Goal: Check status

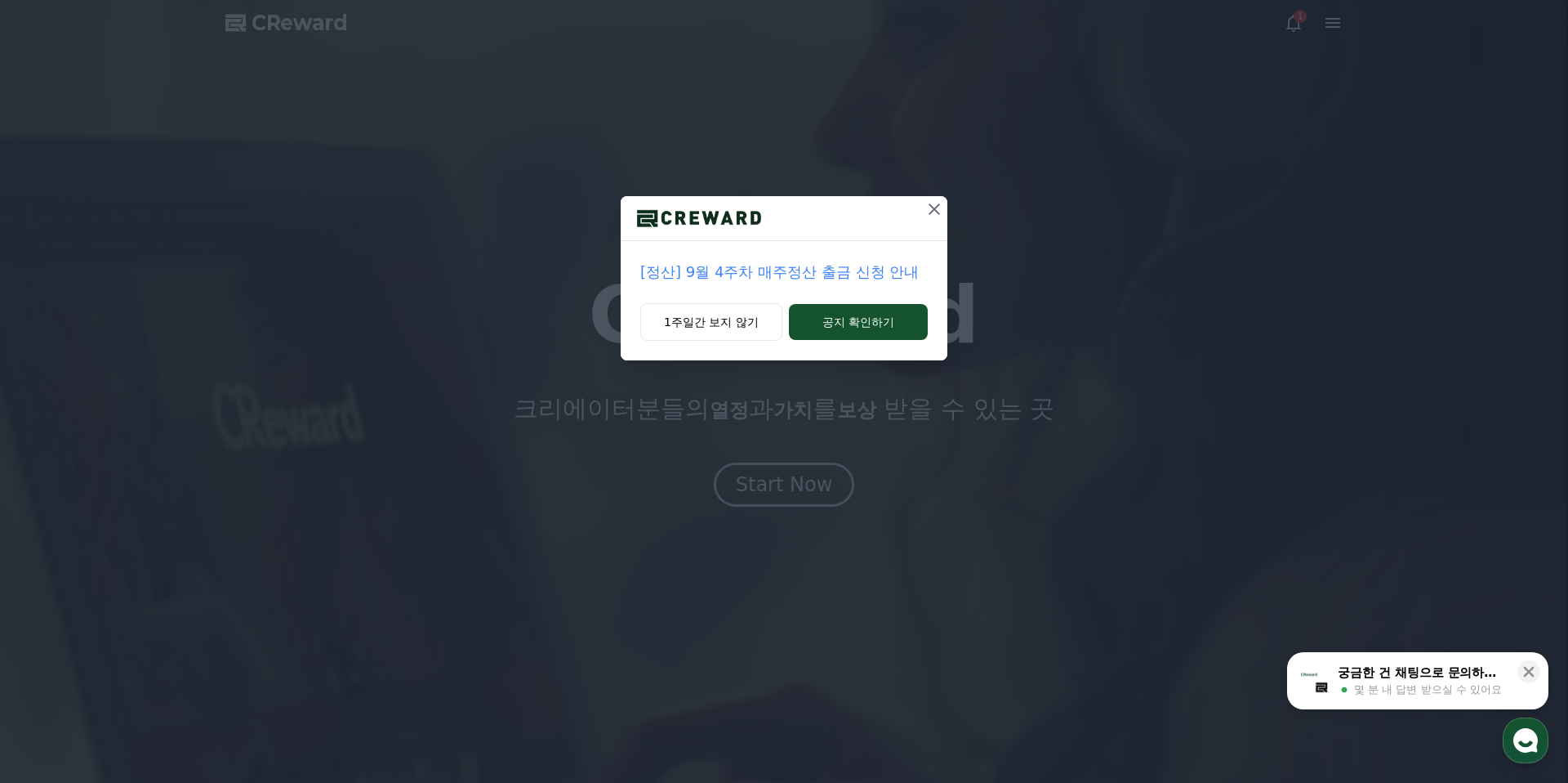
click at [928, 217] on icon at bounding box center [934, 209] width 20 height 20
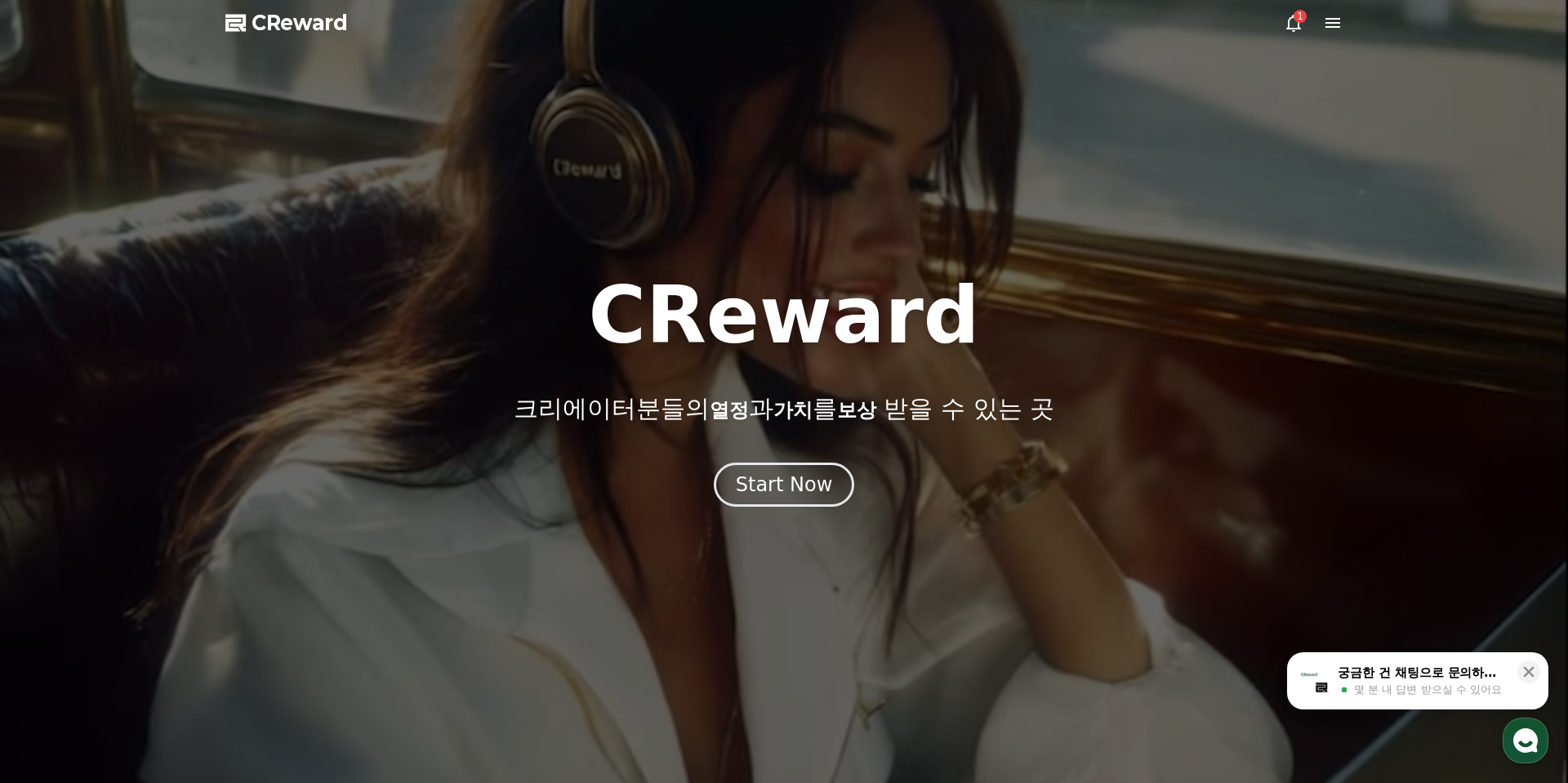
click at [1286, 16] on icon at bounding box center [1293, 23] width 20 height 20
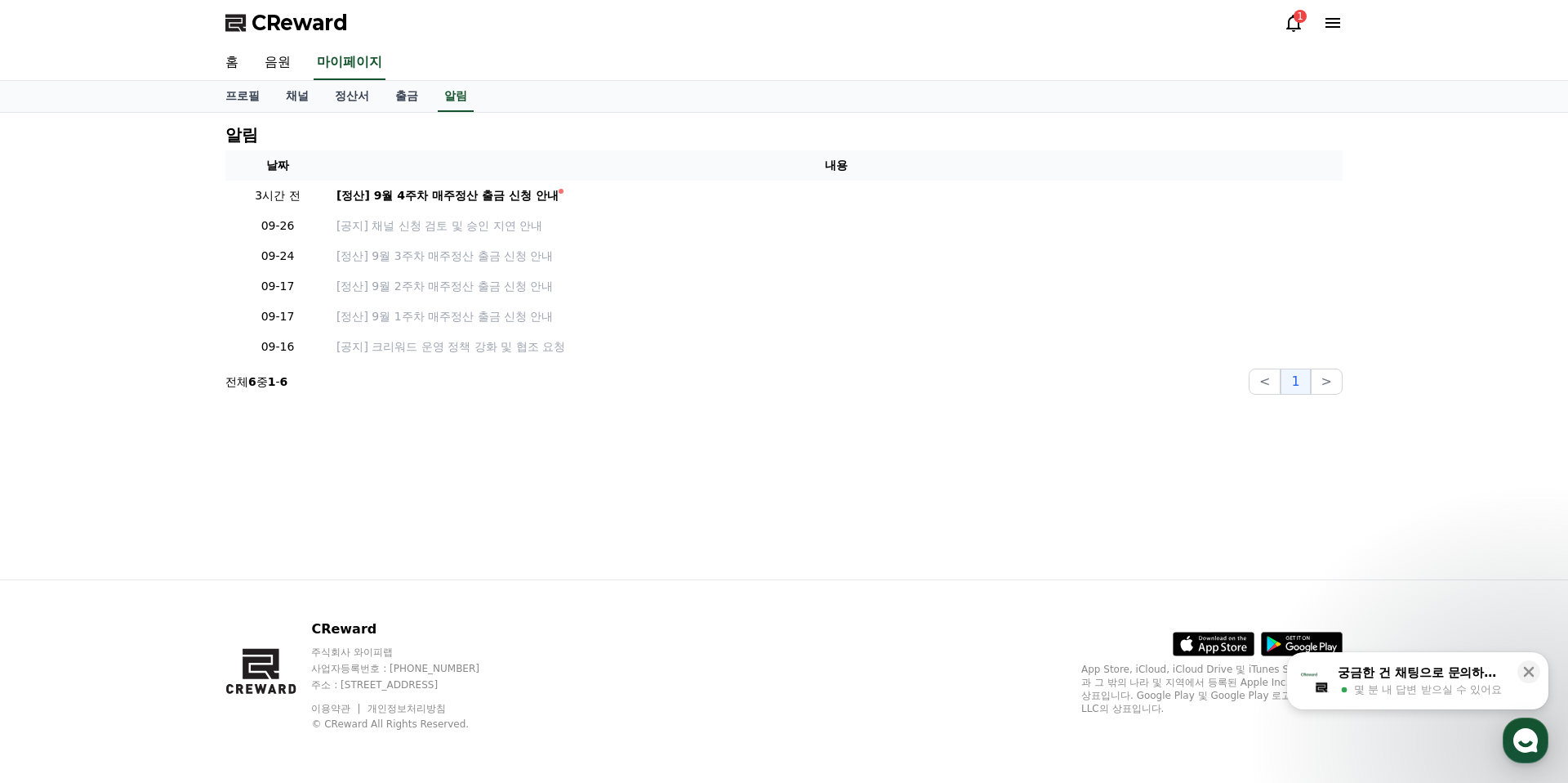
click at [1292, 16] on icon at bounding box center [1293, 23] width 14 height 17
click at [296, 89] on link "채널" at bounding box center [297, 96] width 49 height 31
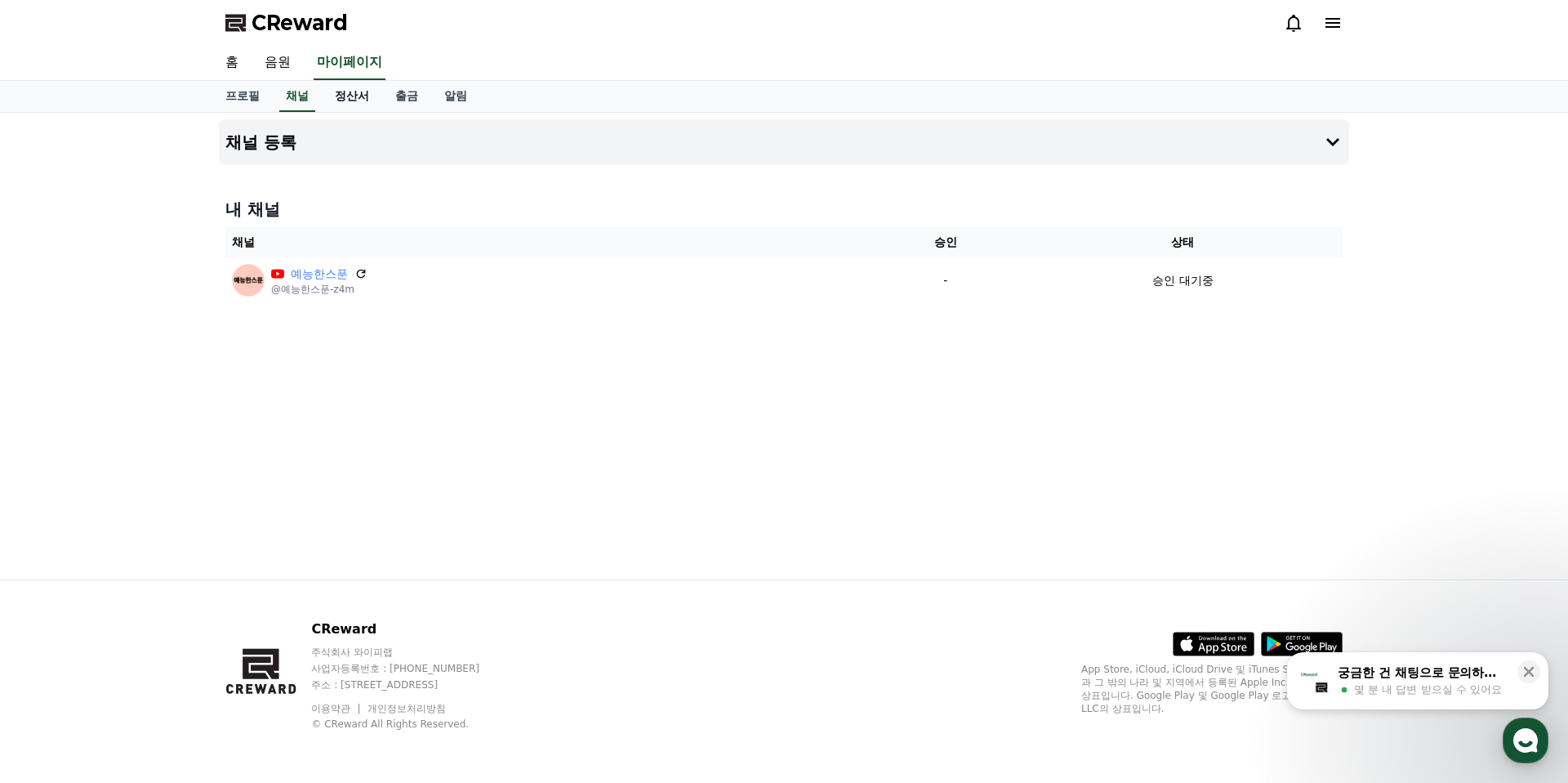
click at [367, 97] on link "정산서" at bounding box center [351, 96] width 60 height 31
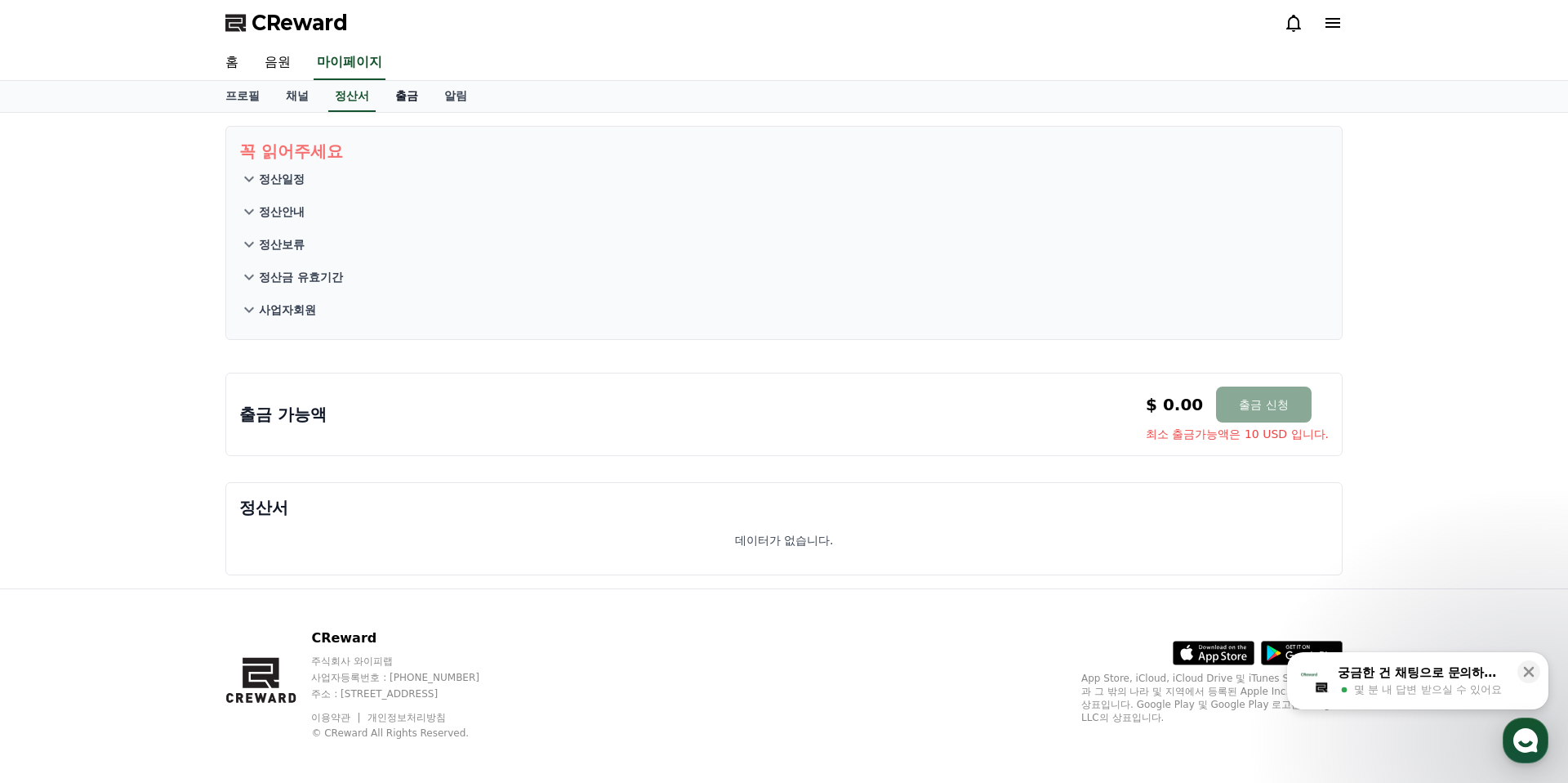
click at [385, 96] on link "출금" at bounding box center [406, 96] width 49 height 31
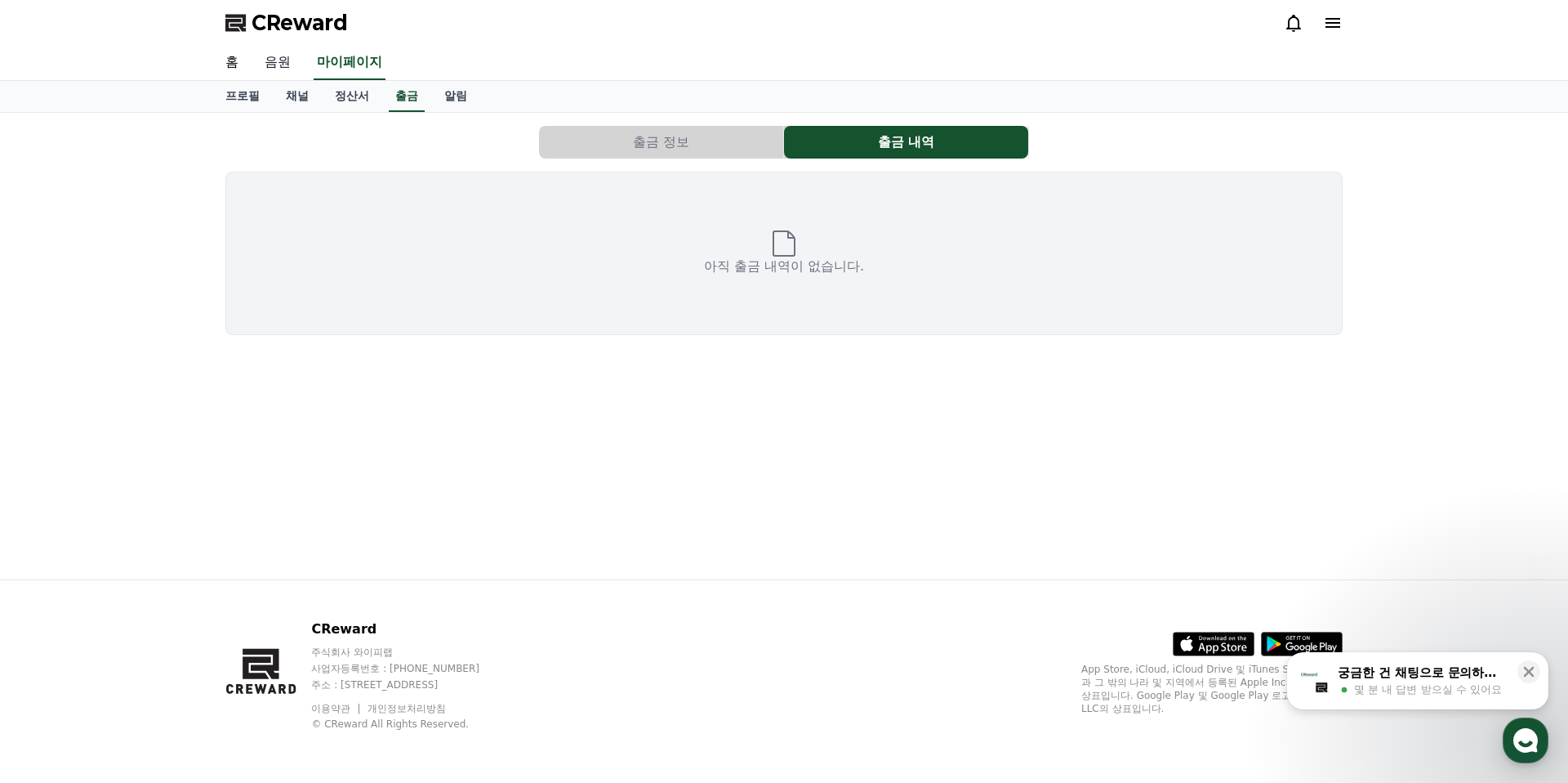
click at [287, 72] on link "음원" at bounding box center [277, 63] width 52 height 34
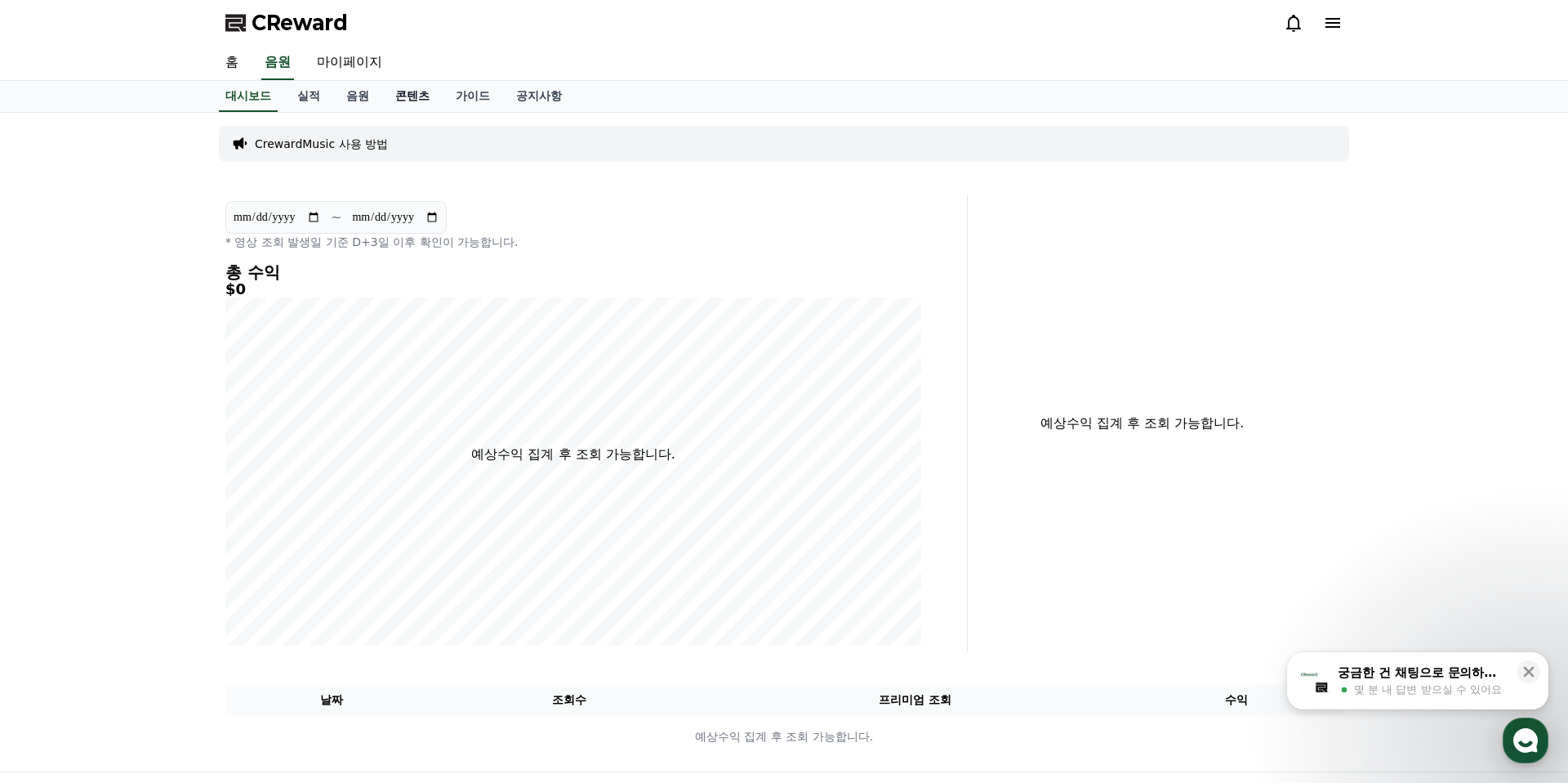
click at [410, 97] on link "콘텐츠" at bounding box center [411, 96] width 60 height 31
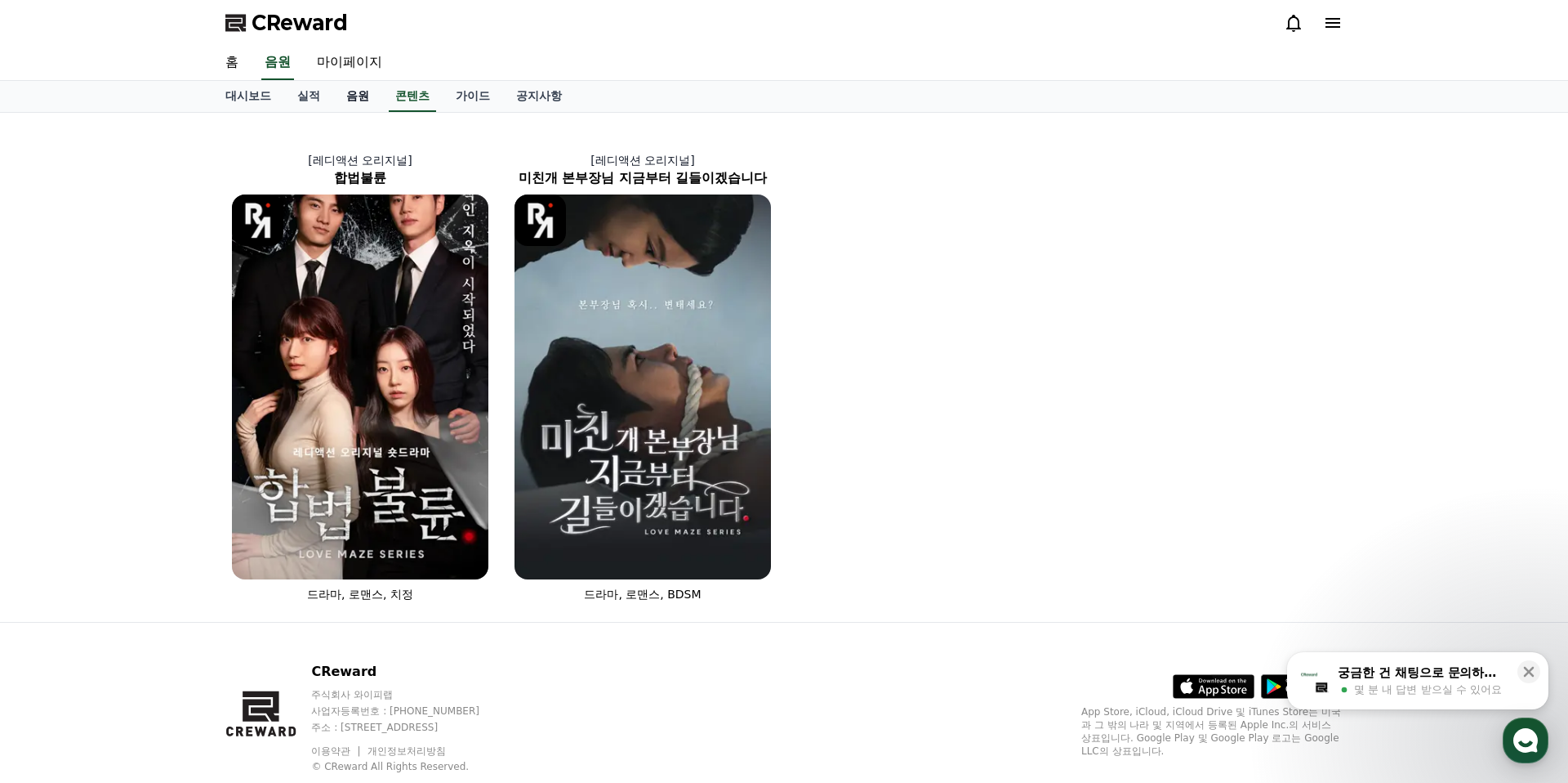
click at [348, 98] on link "음원" at bounding box center [357, 96] width 49 height 31
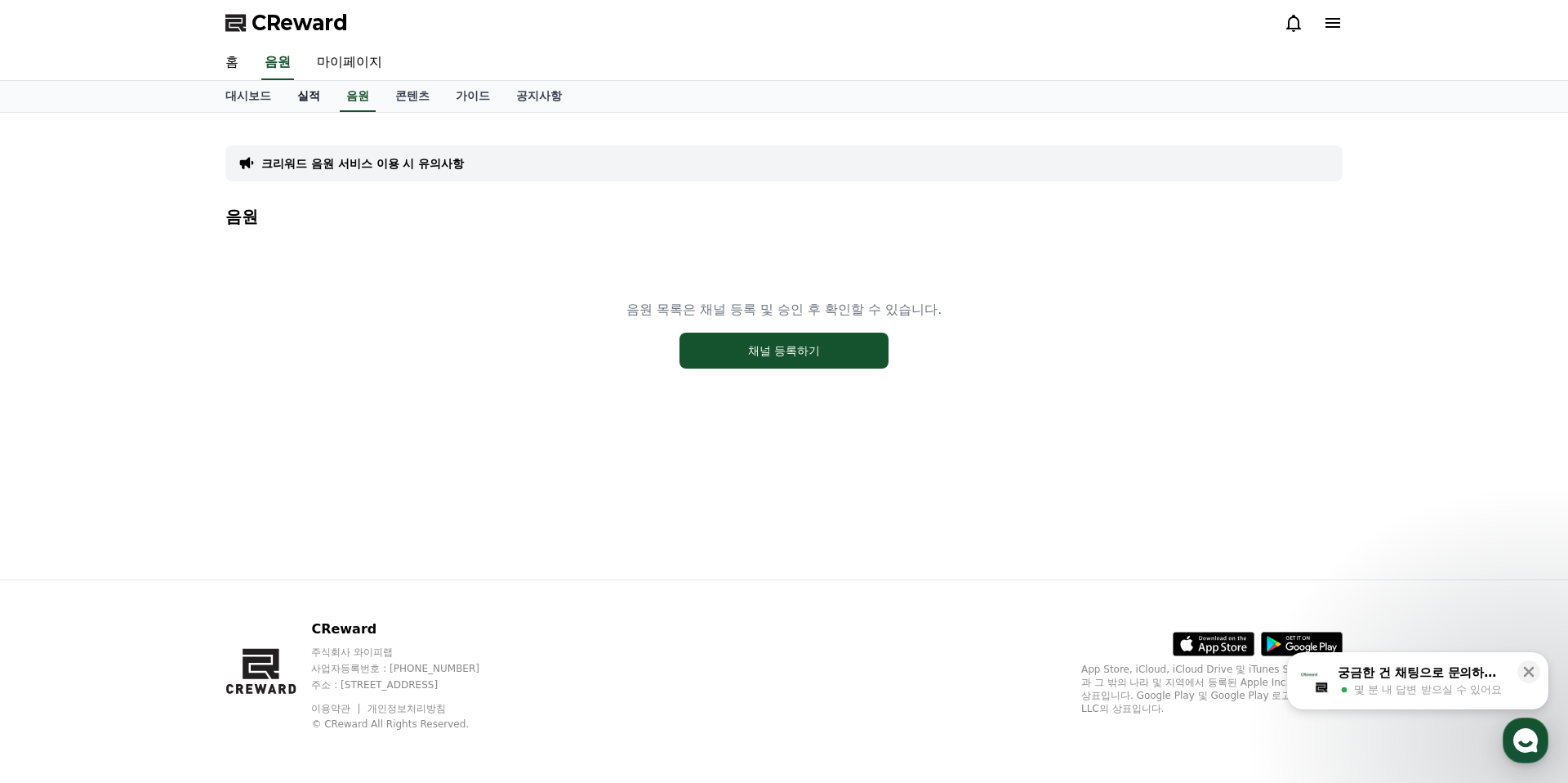
click at [310, 98] on link "실적" at bounding box center [308, 96] width 49 height 31
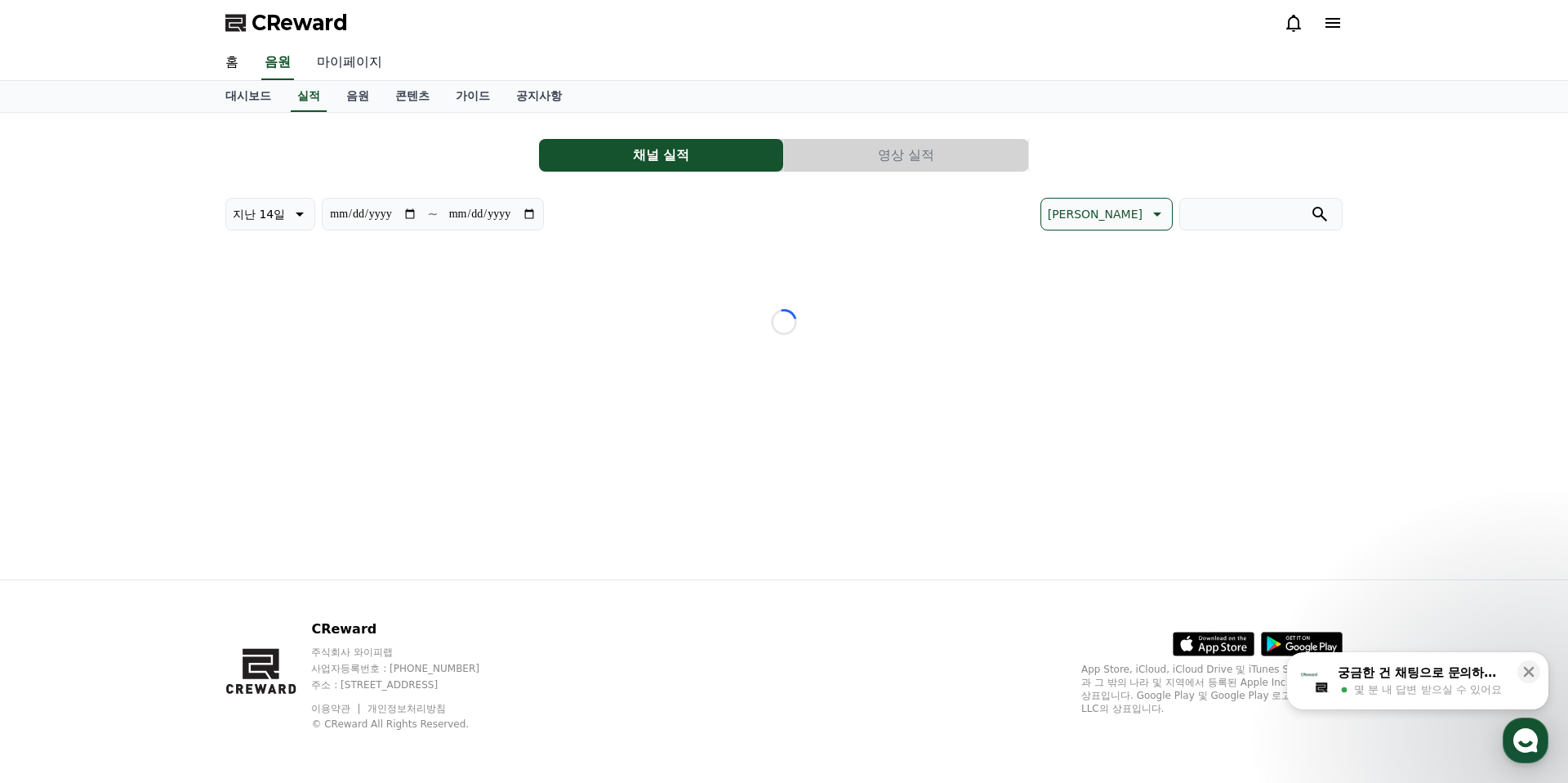
click at [344, 63] on link "마이페이지" at bounding box center [349, 63] width 91 height 34
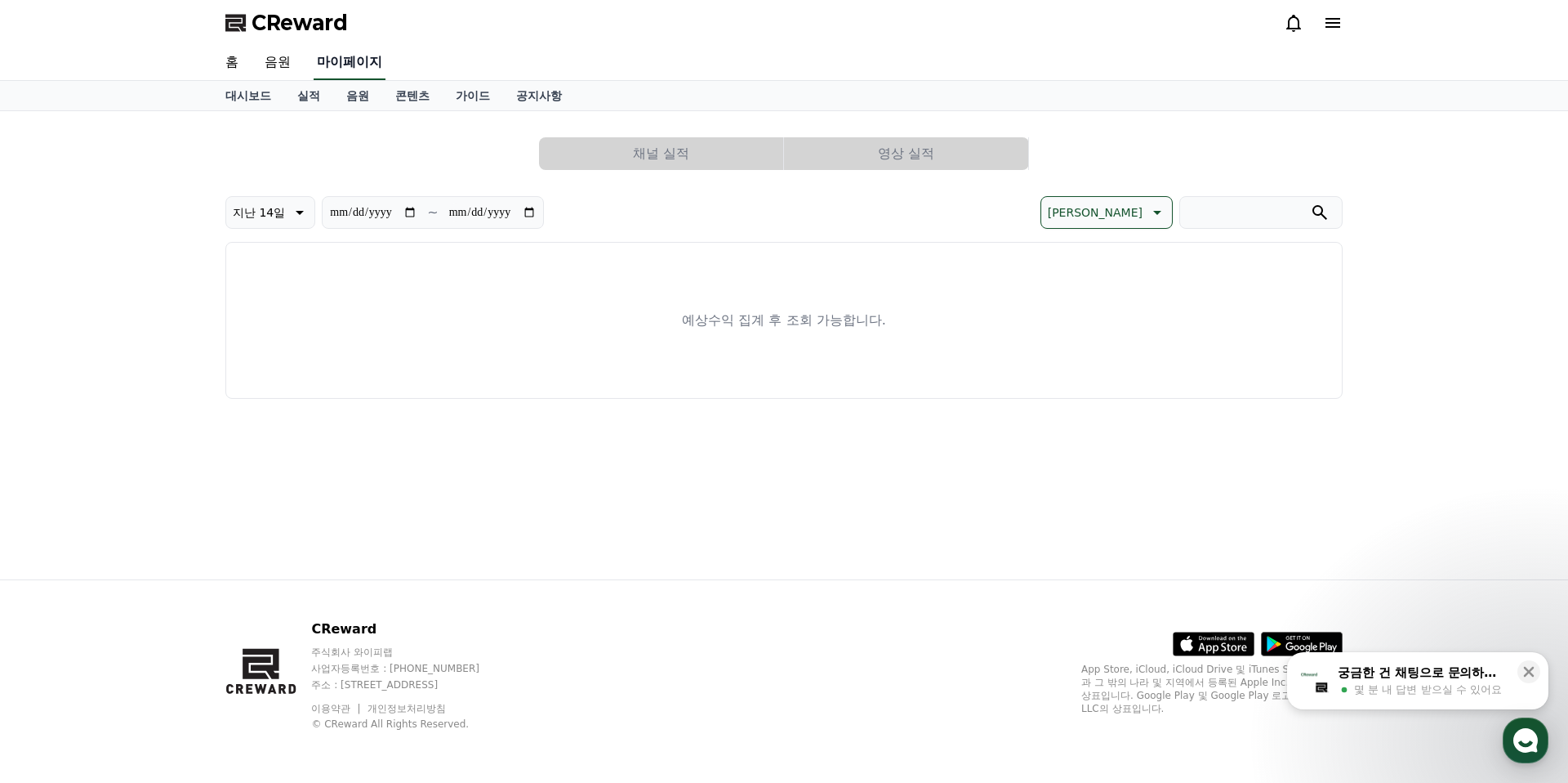
select select "**********"
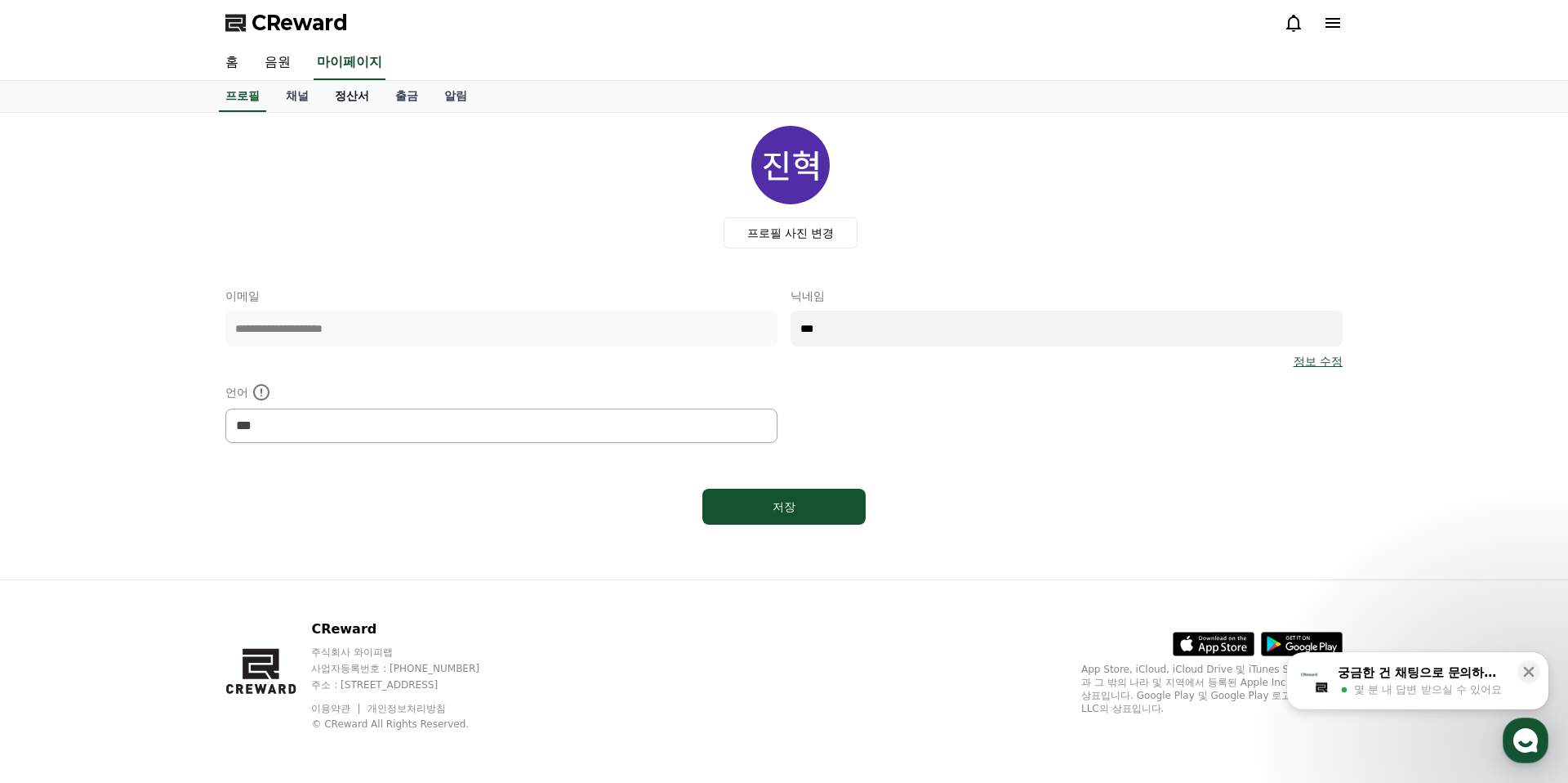
click at [334, 95] on link "정산서" at bounding box center [351, 96] width 60 height 31
click at [293, 95] on link "채널" at bounding box center [297, 96] width 49 height 31
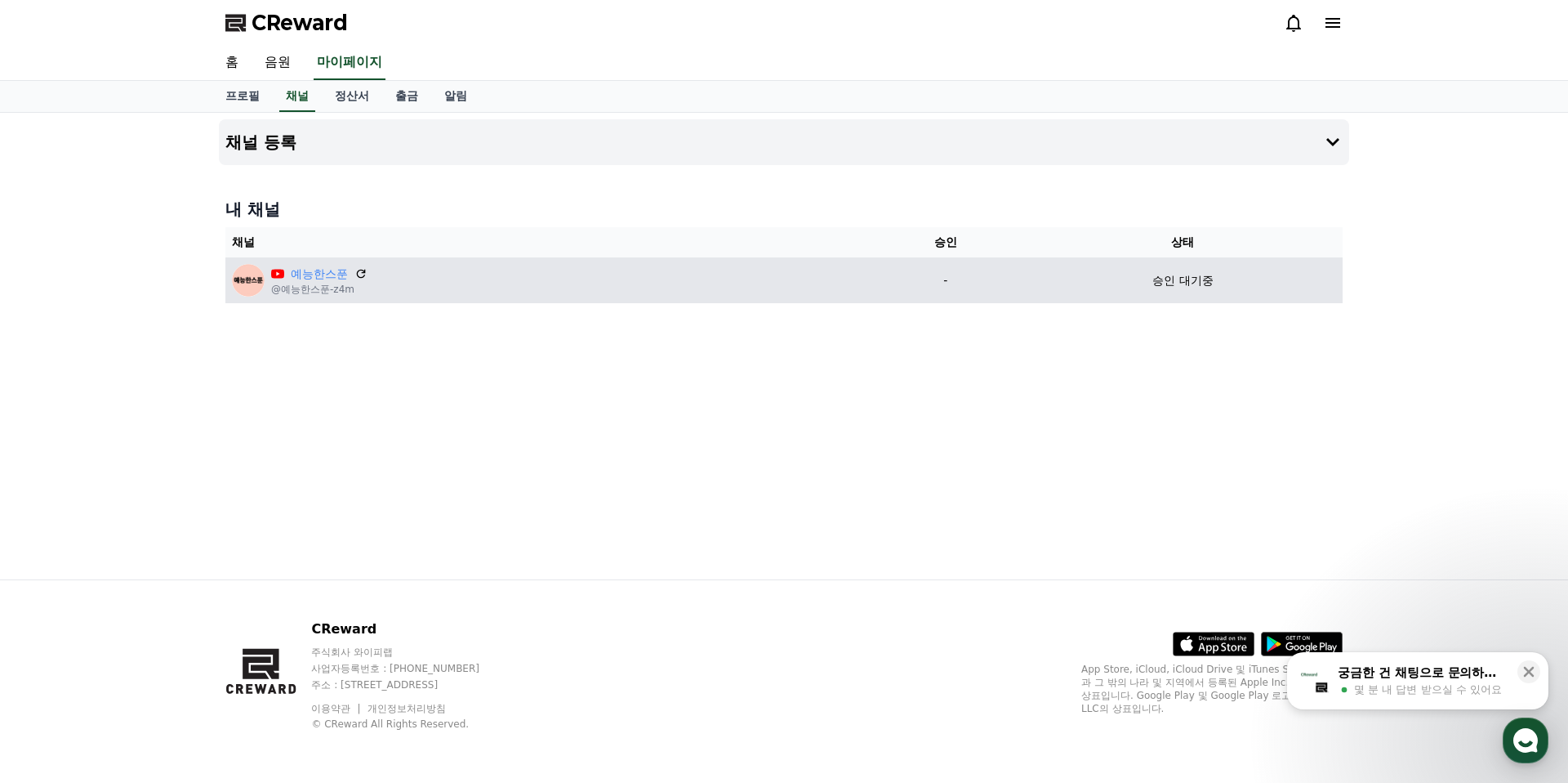
click at [709, 276] on div "예능한스푼 @예능한스푼-z4m" at bounding box center [546, 280] width 629 height 32
click at [1187, 284] on p "승인 대기중" at bounding box center [1181, 281] width 60 height 17
click at [1188, 283] on p "승인 대기중" at bounding box center [1181, 281] width 60 height 17
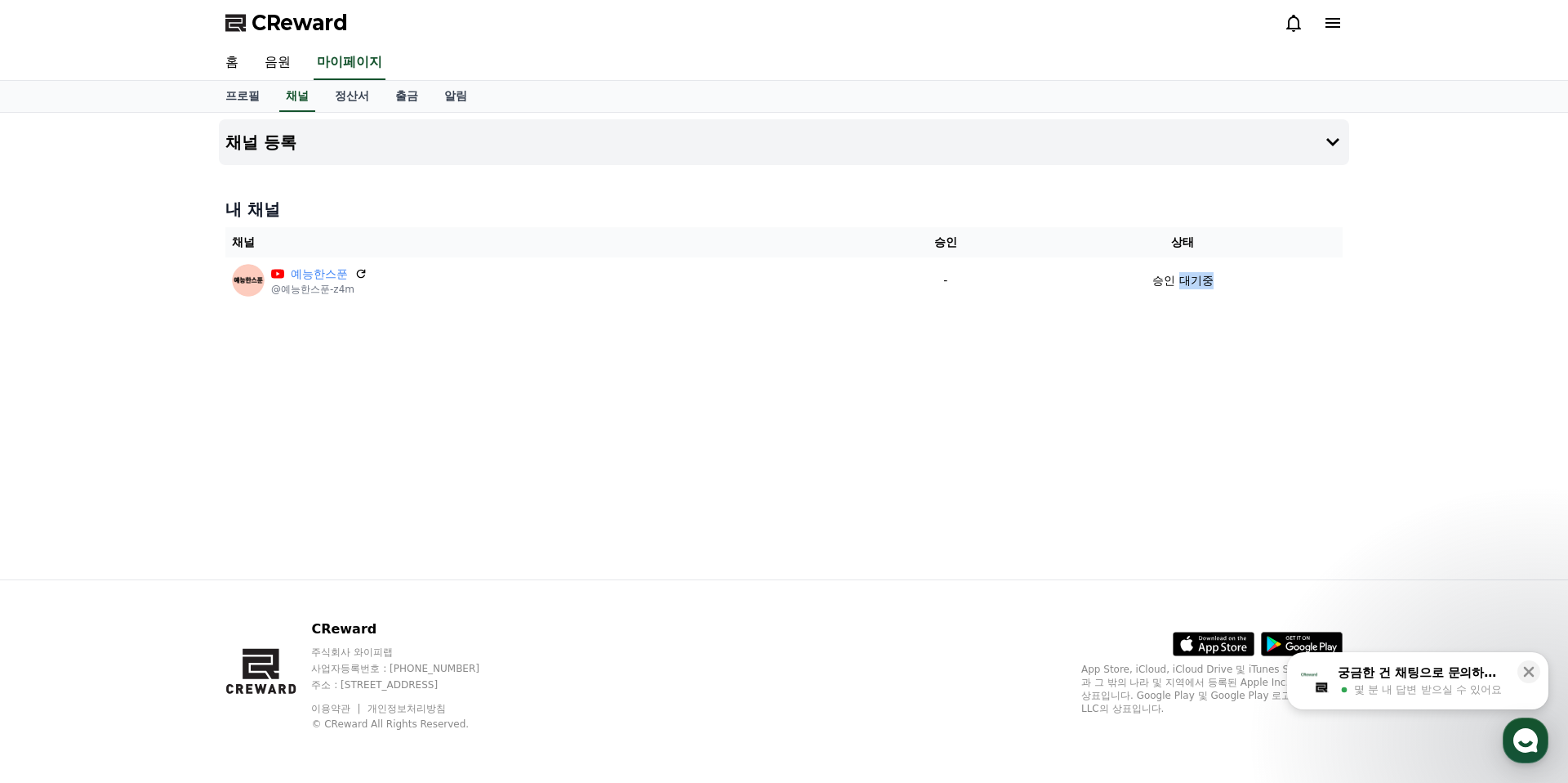
click at [1461, 691] on span "몇 분 내 답변 받으실 수 있어요" at bounding box center [1427, 689] width 148 height 14
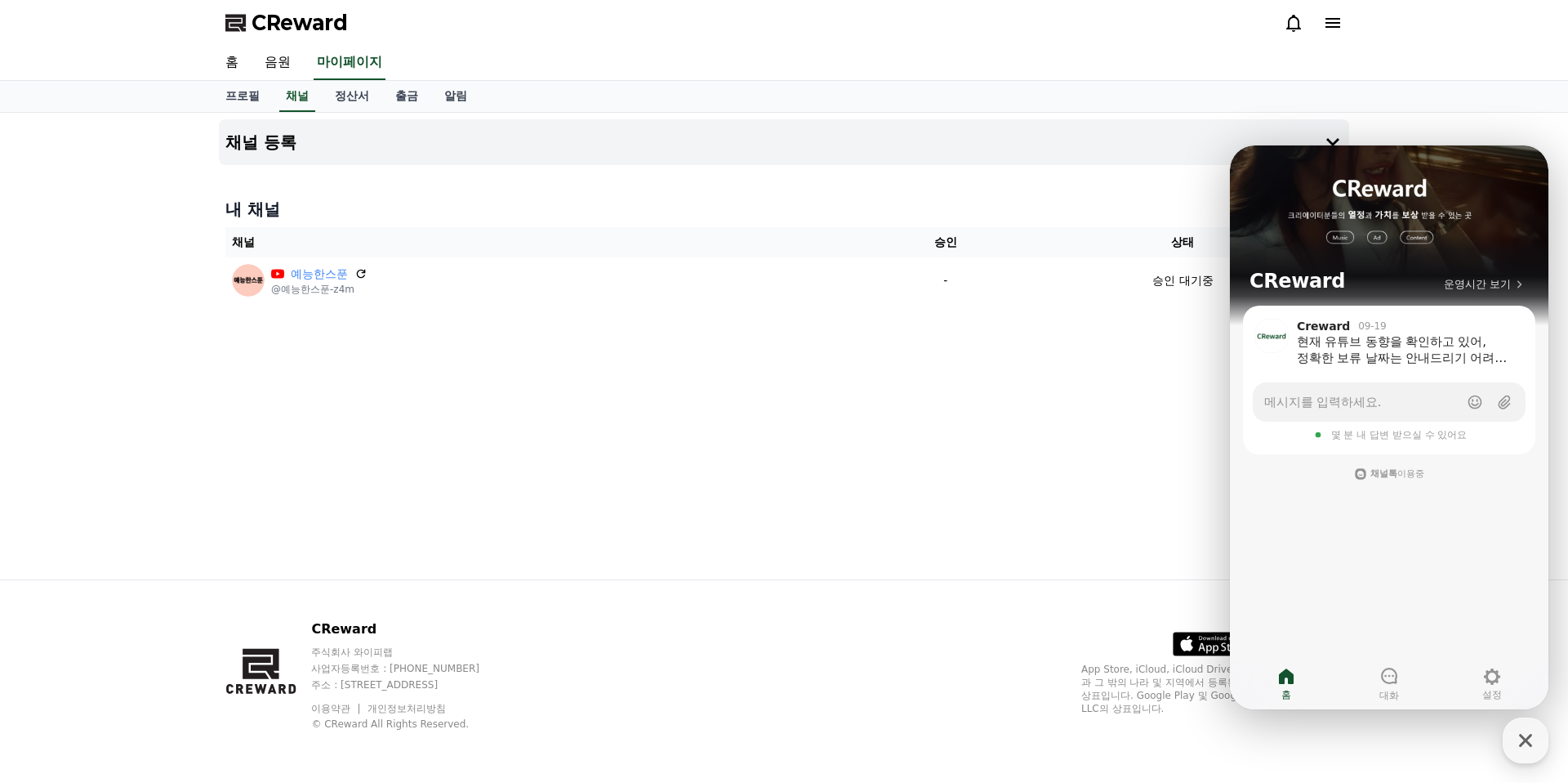
click at [1025, 342] on div "채널 등록 내 채널 채널 승인 상태 예능한스푼 @예능한스푼-z4m - 승인 대기중" at bounding box center [784, 346] width 1143 height 467
